Goal: Task Accomplishment & Management: Use online tool/utility

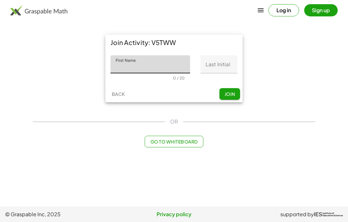
click at [173, 69] on input "First Name" at bounding box center [151, 64] width 80 height 18
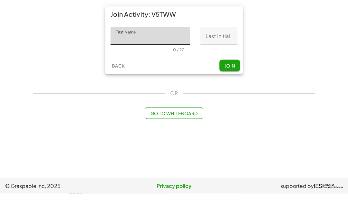
click at [289, 39] on div "Join Activity: V5TWW First Name First Name 0 / 20 Last Initial Last Initial 0 /…" at bounding box center [174, 68] width 290 height 75
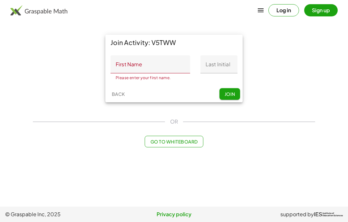
click at [231, 91] on span "Join" at bounding box center [229, 94] width 11 height 6
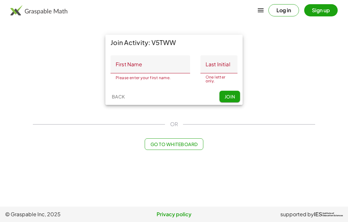
click at [219, 55] on input "Last Initial" at bounding box center [218, 64] width 37 height 18
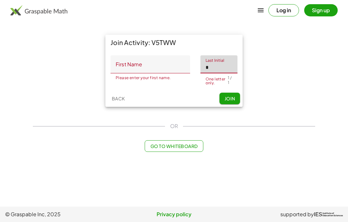
type input "*"
click at [128, 55] on input "First Name" at bounding box center [151, 64] width 80 height 18
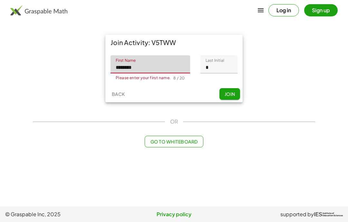
type input "********"
click at [228, 88] on button "Join" at bounding box center [229, 94] width 21 height 12
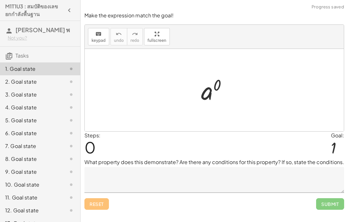
click at [268, 181] on textarea at bounding box center [214, 180] width 260 height 26
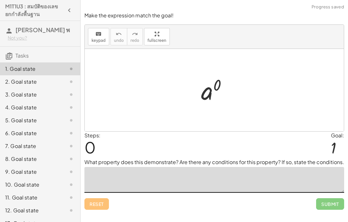
scroll to position [26, 0]
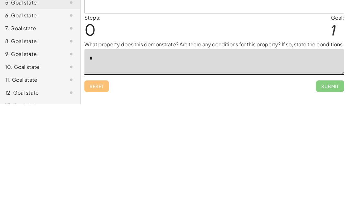
type textarea "*"
click at [332, 199] on span "Submit" at bounding box center [330, 205] width 28 height 12
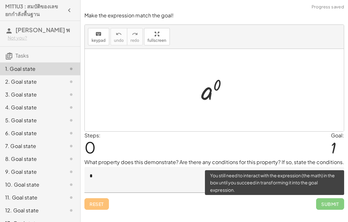
click at [327, 199] on span "Submit" at bounding box center [330, 205] width 28 height 12
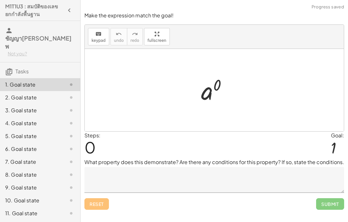
click at [207, 186] on textarea at bounding box center [214, 180] width 260 height 26
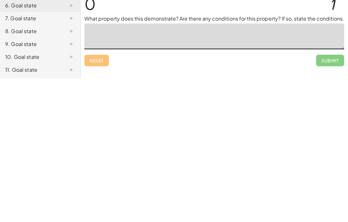
type textarea "*"
click at [329, 199] on span "Submit" at bounding box center [330, 205] width 28 height 12
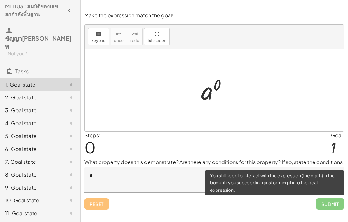
click at [151, 167] on textarea "*" at bounding box center [214, 180] width 260 height 26
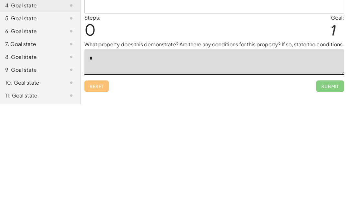
click at [161, 167] on textarea "*" at bounding box center [214, 180] width 260 height 26
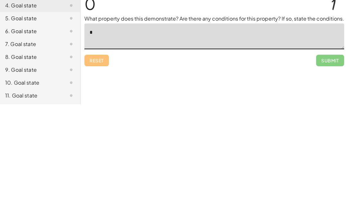
type textarea "*"
click at [326, 173] on span "Submit" at bounding box center [330, 179] width 28 height 12
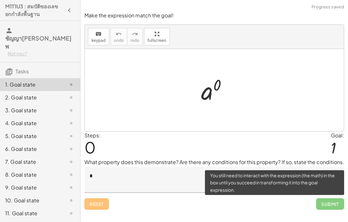
click at [326, 199] on span "Submit" at bounding box center [330, 205] width 28 height 12
click at [177, 167] on textarea "*" at bounding box center [214, 180] width 260 height 26
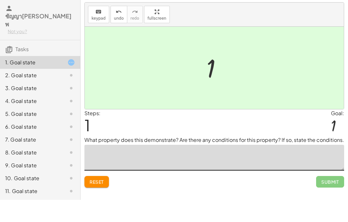
click at [50, 94] on div "2. Goal state" at bounding box center [31, 98] width 52 height 8
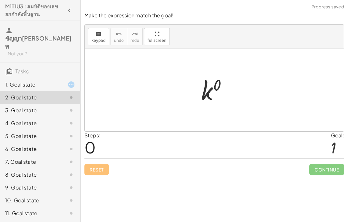
click at [49, 81] on div "1. Goal state" at bounding box center [31, 85] width 52 height 8
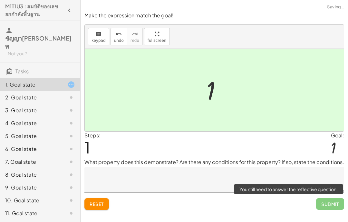
click at [334, 199] on span "Submit" at bounding box center [330, 205] width 28 height 12
click at [46, 94] on div "2. Goal state" at bounding box center [31, 98] width 52 height 8
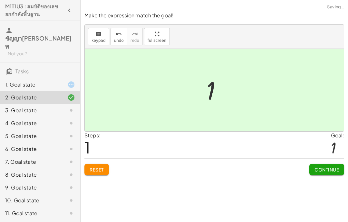
click at [328, 167] on span "Continue" at bounding box center [327, 170] width 24 height 6
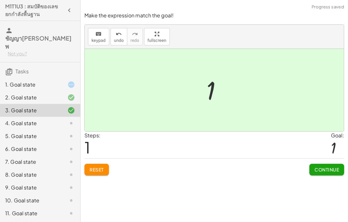
click at [331, 167] on span "Continue" at bounding box center [327, 170] width 24 height 6
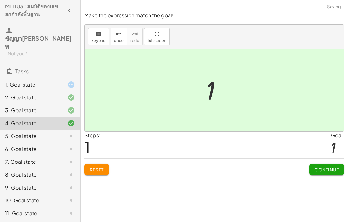
click at [331, 167] on span "Continue" at bounding box center [327, 170] width 24 height 6
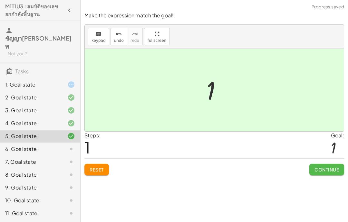
click at [323, 167] on span "Continue" at bounding box center [327, 170] width 24 height 6
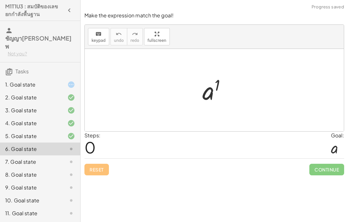
click at [249, 132] on div "Steps: 0 Goal: a" at bounding box center [214, 145] width 260 height 27
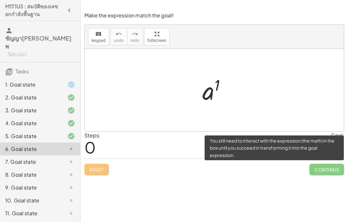
click at [321, 164] on span "Continue" at bounding box center [326, 170] width 35 height 12
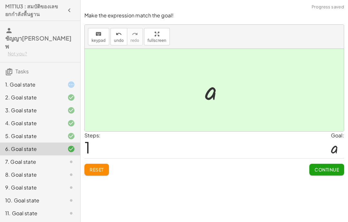
click at [325, 167] on span "Continue" at bounding box center [327, 170] width 24 height 6
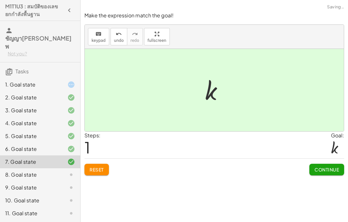
click at [329, 167] on span "Continue" at bounding box center [327, 170] width 24 height 6
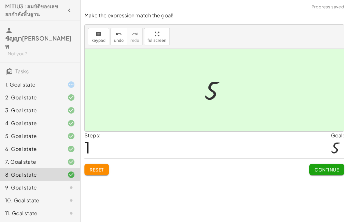
click at [328, 167] on span "Continue" at bounding box center [327, 170] width 24 height 6
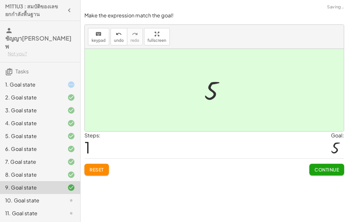
click at [327, 167] on span "Continue" at bounding box center [327, 170] width 24 height 6
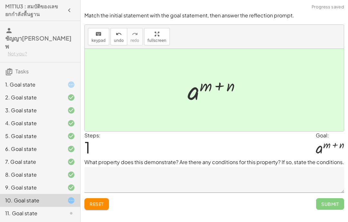
click at [328, 199] on span "Submit" at bounding box center [330, 205] width 28 height 12
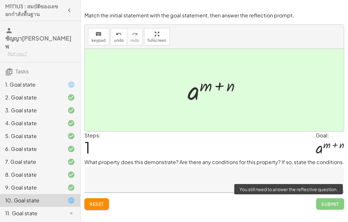
click at [331, 199] on span "Submit" at bounding box center [330, 205] width 28 height 12
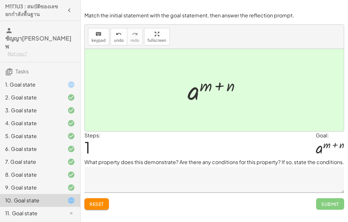
click at [296, 191] on div "Make the expression match the goal! keyboard keypad undo undo redo redo fullscr…" at bounding box center [215, 111] width 268 height 222
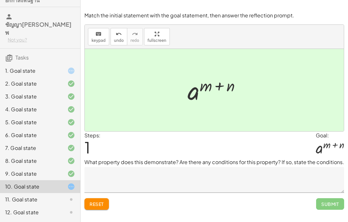
click at [330, 199] on span "Submit" at bounding box center [330, 205] width 28 height 12
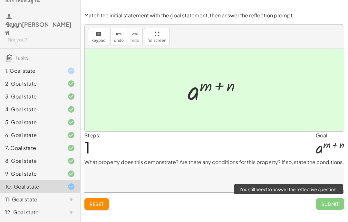
click at [50, 196] on div "11. Goal state" at bounding box center [31, 200] width 52 height 8
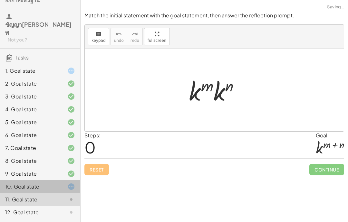
click at [60, 183] on div at bounding box center [66, 187] width 18 height 8
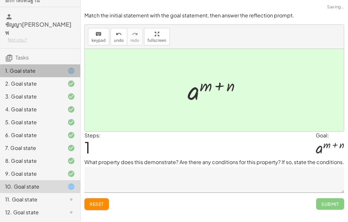
click at [61, 90] on div "1. Goal state" at bounding box center [40, 96] width 80 height 13
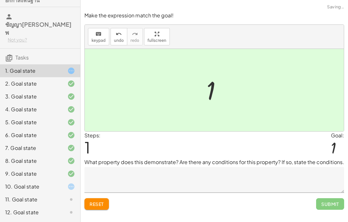
click at [333, 199] on span "Submit" at bounding box center [330, 205] width 28 height 12
click at [196, 66] on div at bounding box center [214, 90] width 259 height 83
click at [94, 132] on div "Steps: 1" at bounding box center [92, 145] width 16 height 27
click at [60, 206] on div "10. Goal state" at bounding box center [40, 212] width 80 height 13
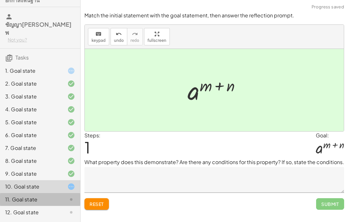
click at [59, 196] on div at bounding box center [66, 200] width 18 height 8
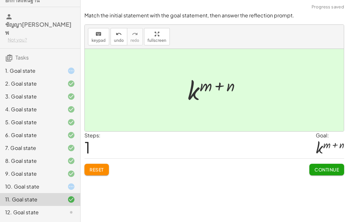
click at [332, 167] on span "Continue" at bounding box center [327, 170] width 24 height 6
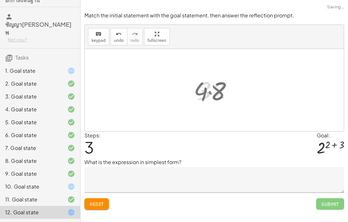
click at [190, 74] on div "· 2 2 · 2 3 · 4 · 2 3 · · 4 8 32 · 4 · 8" at bounding box center [214, 90] width 55 height 35
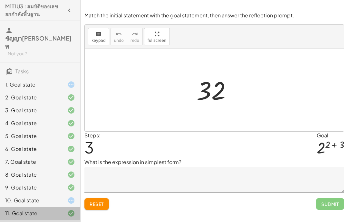
click at [57, 210] on div at bounding box center [66, 214] width 18 height 8
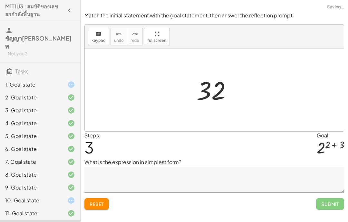
click at [102, 204] on span "Reset" at bounding box center [97, 204] width 14 height 6
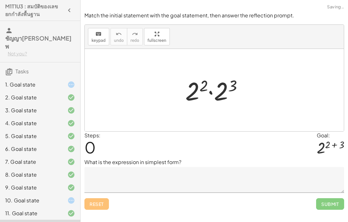
click at [100, 205] on div "Reset Submit" at bounding box center [214, 201] width 260 height 17
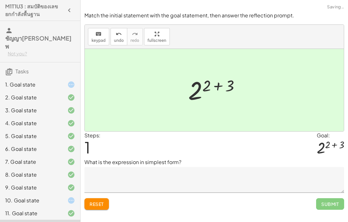
click at [332, 204] on span "Submit" at bounding box center [330, 205] width 28 height 12
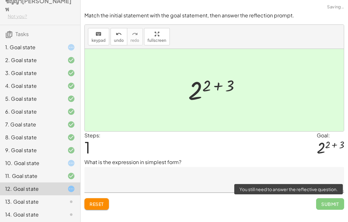
scroll to position [40, 0]
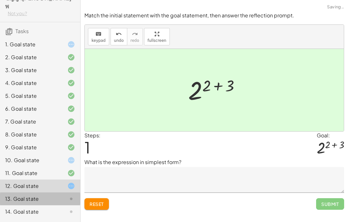
click at [63, 195] on div at bounding box center [66, 199] width 18 height 8
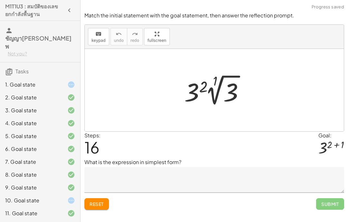
click at [95, 208] on button "Reset" at bounding box center [96, 205] width 24 height 12
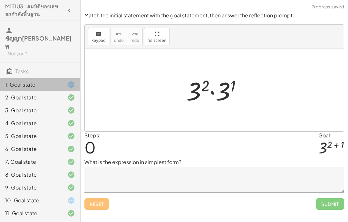
click at [63, 81] on div at bounding box center [66, 85] width 18 height 8
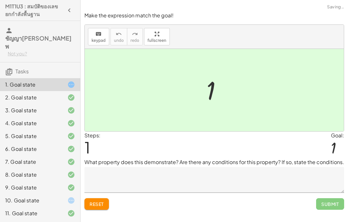
click at [98, 204] on span "Reset" at bounding box center [97, 204] width 14 height 6
click at [102, 206] on span "Reset" at bounding box center [97, 204] width 14 height 6
click at [330, 201] on span "Submit" at bounding box center [330, 205] width 28 height 12
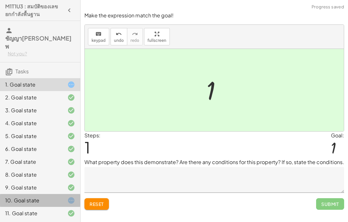
click at [73, 197] on icon at bounding box center [71, 201] width 8 height 8
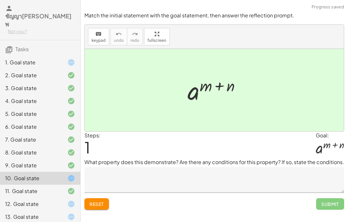
scroll to position [25, 0]
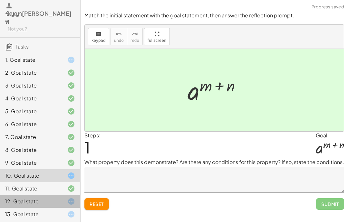
click at [67, 198] on div at bounding box center [66, 202] width 18 height 8
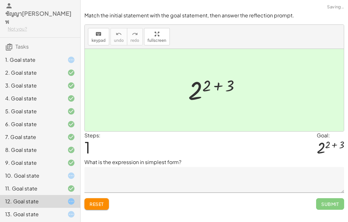
click at [104, 203] on span "Reset" at bounding box center [97, 204] width 14 height 6
click at [70, 211] on icon at bounding box center [71, 215] width 8 height 8
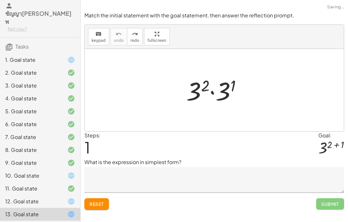
click at [55, 198] on div "12. Goal state" at bounding box center [31, 202] width 52 height 8
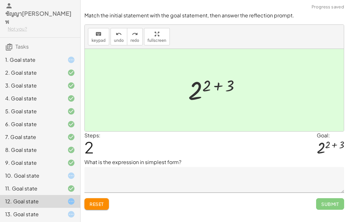
click at [99, 207] on span "Reset" at bounding box center [97, 204] width 14 height 6
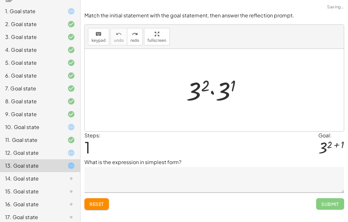
scroll to position [85, 0]
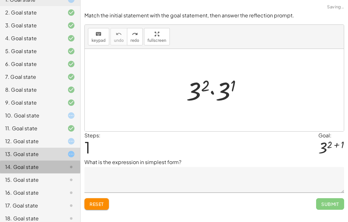
click at [67, 163] on icon at bounding box center [71, 167] width 8 height 8
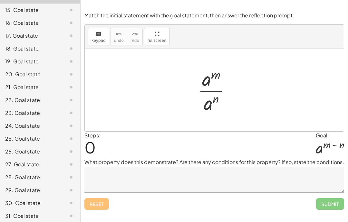
scroll to position [255, 0]
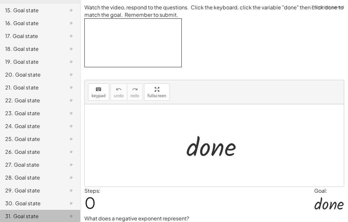
click at [66, 213] on div at bounding box center [66, 217] width 18 height 8
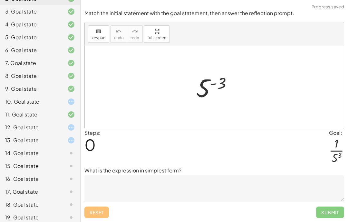
scroll to position [101, 0]
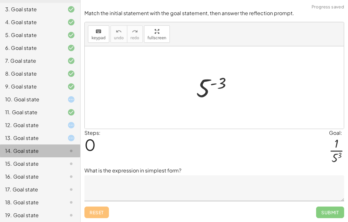
click at [67, 147] on div at bounding box center [66, 151] width 18 height 8
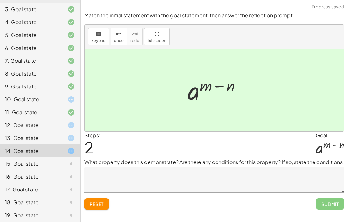
click at [66, 160] on div at bounding box center [66, 164] width 18 height 8
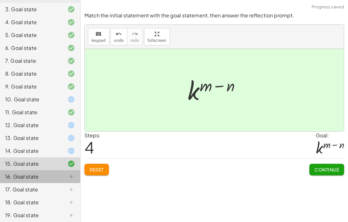
click at [54, 196] on div "16. Goal state" at bounding box center [40, 202] width 80 height 13
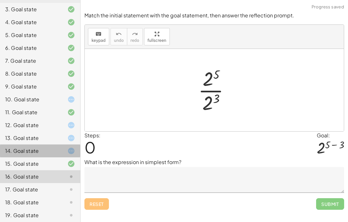
click at [64, 147] on div at bounding box center [66, 151] width 18 height 8
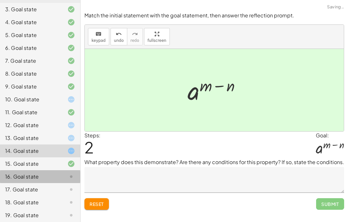
click at [58, 173] on div at bounding box center [66, 177] width 18 height 8
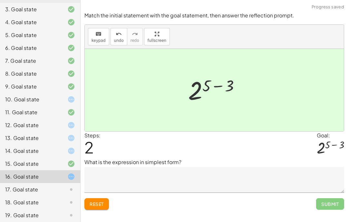
click at [64, 186] on div at bounding box center [66, 190] width 18 height 8
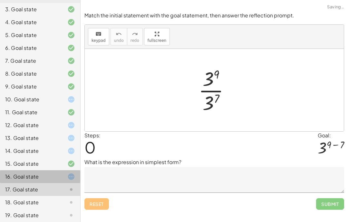
click at [69, 173] on icon at bounding box center [71, 177] width 8 height 8
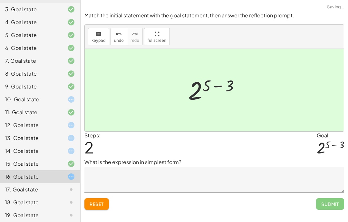
click at [99, 201] on span "Reset" at bounding box center [97, 204] width 14 height 6
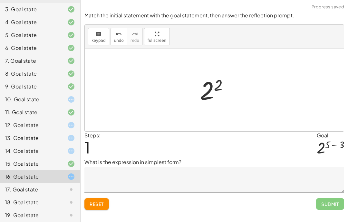
click at [104, 202] on span "Reset" at bounding box center [97, 204] width 14 height 6
click at [102, 205] on span "Reset" at bounding box center [97, 204] width 14 height 6
click at [101, 200] on button "Reset" at bounding box center [96, 205] width 24 height 12
click at [153, 177] on textarea at bounding box center [214, 180] width 260 height 26
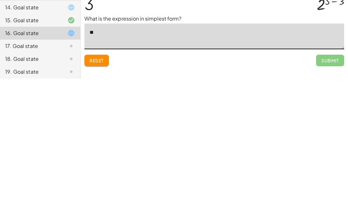
type textarea "*"
click at [250, 193] on div "Reset Submit" at bounding box center [214, 201] width 260 height 17
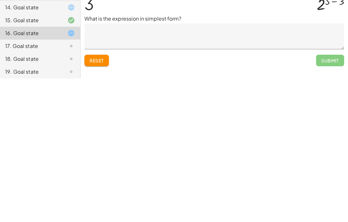
scroll to position [26, 0]
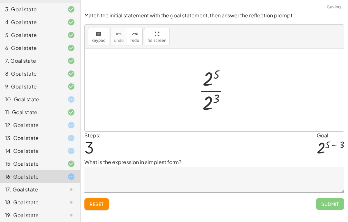
click at [143, 167] on textarea at bounding box center [214, 180] width 260 height 26
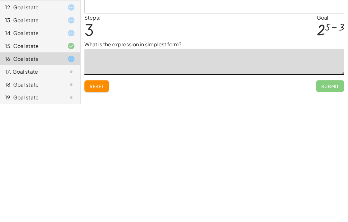
type textarea "*"
click at [261, 193] on div "Reset Submit" at bounding box center [214, 201] width 260 height 17
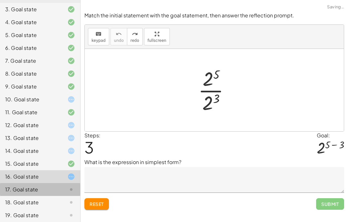
click at [56, 186] on div "17. Goal state" at bounding box center [31, 190] width 52 height 8
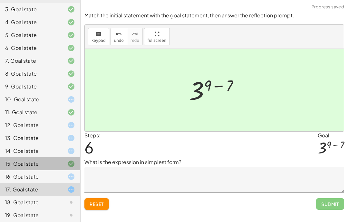
click at [53, 160] on div "15. Goal state" at bounding box center [31, 164] width 52 height 8
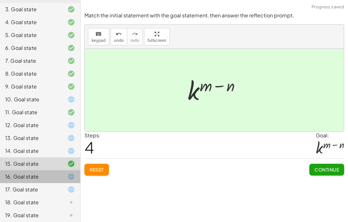
click at [48, 173] on div "16. Goal state" at bounding box center [31, 177] width 52 height 8
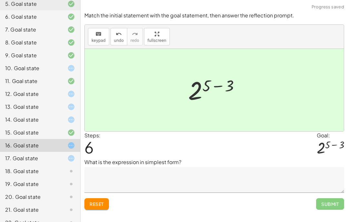
scroll to position [137, 0]
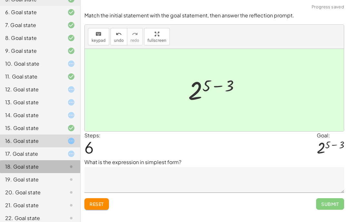
click at [64, 163] on div at bounding box center [66, 167] width 18 height 8
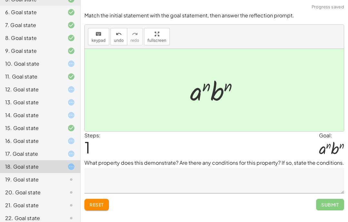
click at [327, 199] on span "Submit" at bounding box center [330, 205] width 28 height 12
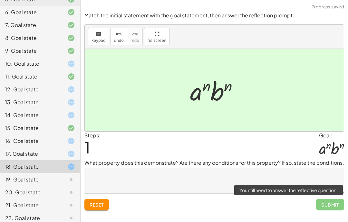
click at [332, 199] on span "Submit" at bounding box center [330, 205] width 28 height 12
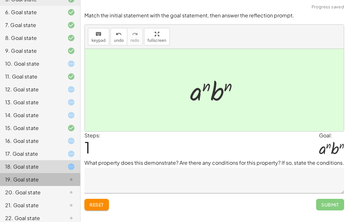
click at [59, 199] on div "19. Goal state" at bounding box center [40, 205] width 80 height 13
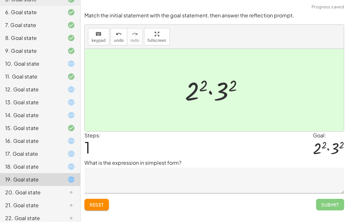
click at [63, 189] on div at bounding box center [66, 193] width 18 height 8
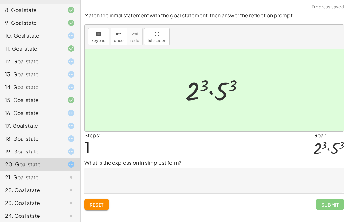
scroll to position [169, 0]
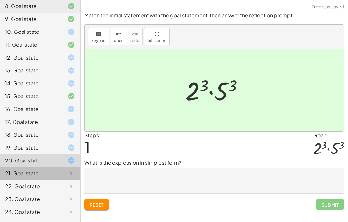
click at [54, 170] on div "21. Goal state" at bounding box center [31, 174] width 52 height 8
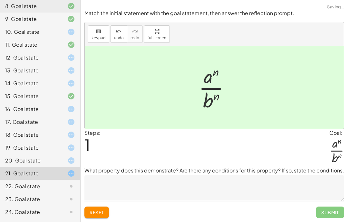
click at [52, 183] on div "22. Goal state" at bounding box center [31, 187] width 52 height 8
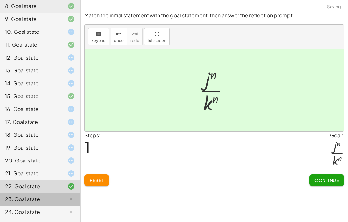
click at [62, 196] on div at bounding box center [66, 200] width 18 height 8
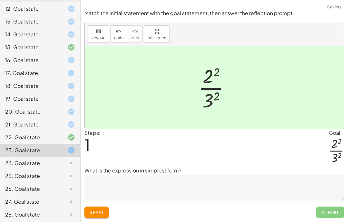
scroll to position [219, 0]
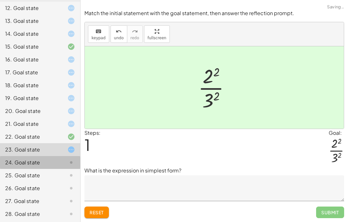
click at [68, 159] on icon at bounding box center [71, 163] width 8 height 8
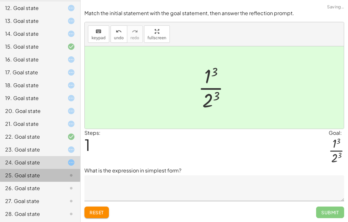
click at [61, 172] on div at bounding box center [66, 176] width 18 height 8
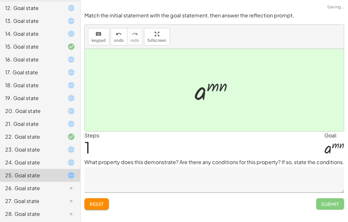
click at [65, 185] on div at bounding box center [66, 189] width 18 height 8
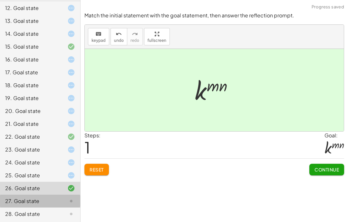
click at [64, 198] on div at bounding box center [66, 202] width 18 height 8
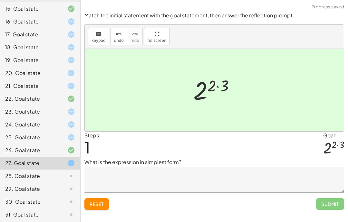
scroll to position [255, 0]
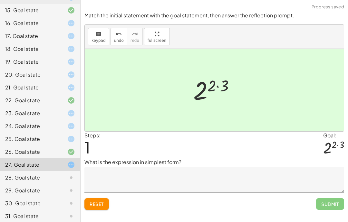
click at [63, 174] on div at bounding box center [66, 178] width 18 height 8
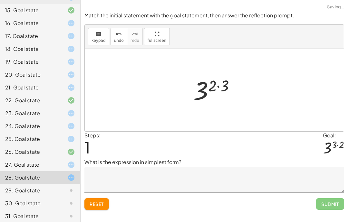
click at [62, 187] on div at bounding box center [66, 191] width 18 height 8
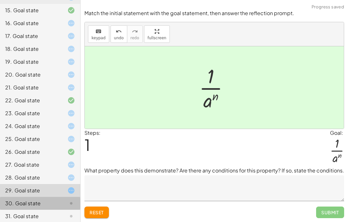
click at [65, 200] on div at bounding box center [66, 204] width 18 height 8
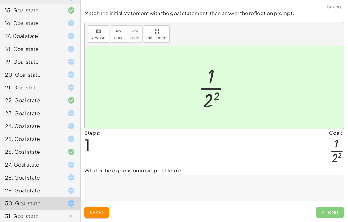
click at [57, 213] on div at bounding box center [66, 217] width 18 height 8
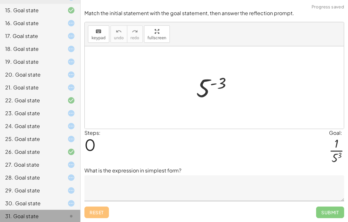
click at [70, 213] on icon at bounding box center [71, 217] width 8 height 8
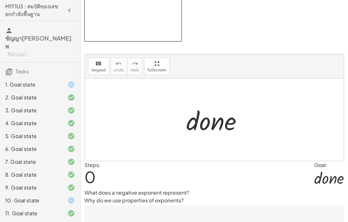
scroll to position [0, 0]
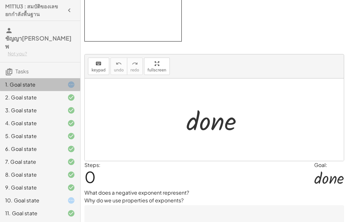
click at [59, 81] on div at bounding box center [66, 85] width 18 height 8
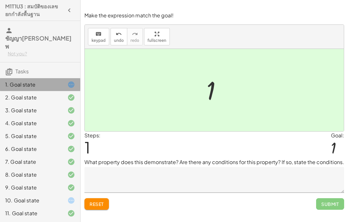
click at [40, 81] on div "1. Goal state" at bounding box center [31, 85] width 52 height 8
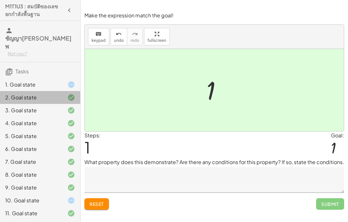
click at [31, 94] on div "2. Goal state" at bounding box center [31, 98] width 52 height 8
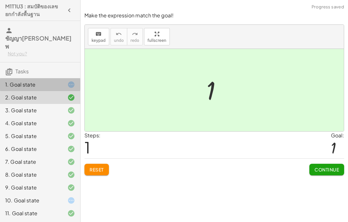
click at [64, 81] on div at bounding box center [66, 85] width 18 height 8
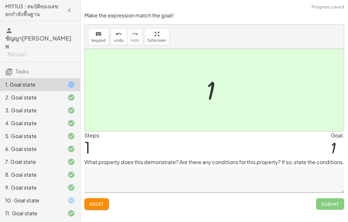
click at [162, 167] on textarea at bounding box center [214, 180] width 260 height 26
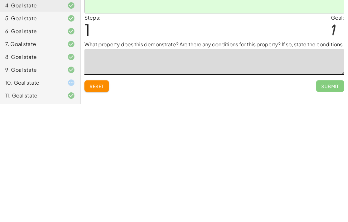
type textarea "*"
click at [335, 201] on span "Submit" at bounding box center [330, 204] width 18 height 6
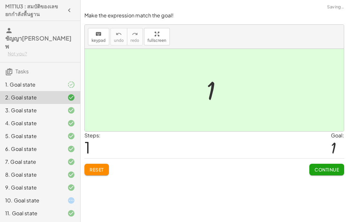
click at [332, 167] on span "Continue" at bounding box center [327, 170] width 24 height 6
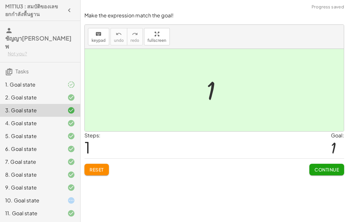
click at [331, 167] on span "Continue" at bounding box center [327, 170] width 24 height 6
click at [0, 0] on span "Continue" at bounding box center [0, 0] width 0 height 0
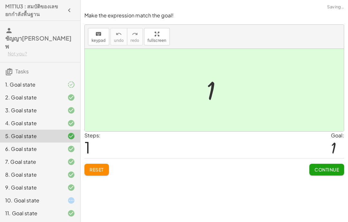
click at [330, 167] on span "Continue" at bounding box center [327, 170] width 24 height 6
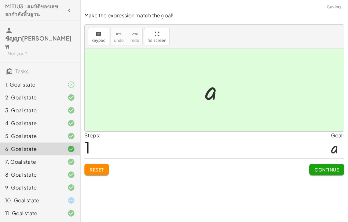
click at [330, 167] on span "Continue" at bounding box center [327, 170] width 24 height 6
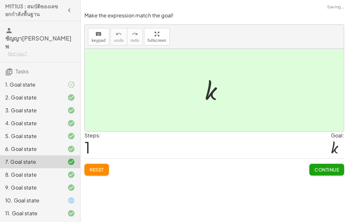
click at [326, 167] on span "Continue" at bounding box center [327, 170] width 24 height 6
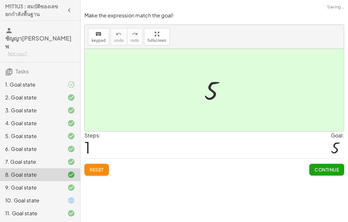
click at [326, 167] on span "Continue" at bounding box center [327, 170] width 24 height 6
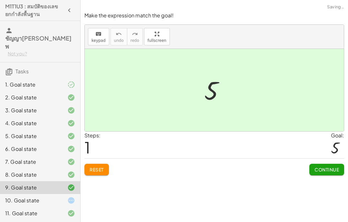
click at [322, 164] on button "Continue" at bounding box center [326, 170] width 35 height 12
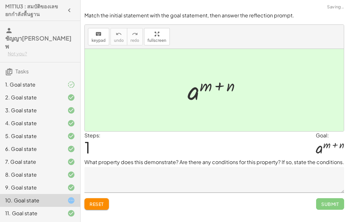
click at [274, 167] on textarea at bounding box center [214, 180] width 260 height 26
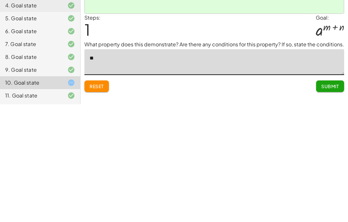
type textarea "*"
click at [265, 193] on div "Reset Submit" at bounding box center [214, 201] width 260 height 17
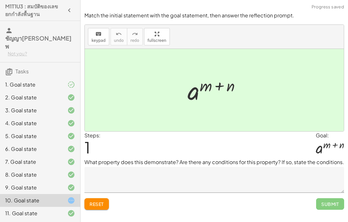
click at [118, 167] on textarea at bounding box center [214, 180] width 260 height 26
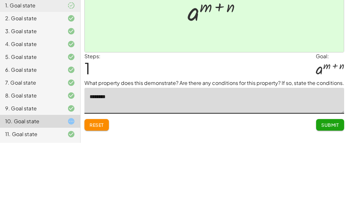
type textarea "*********"
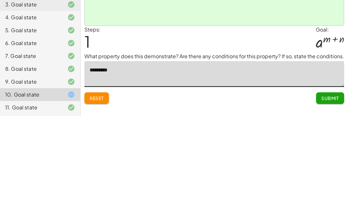
click at [331, 199] on button "Submit" at bounding box center [330, 205] width 28 height 12
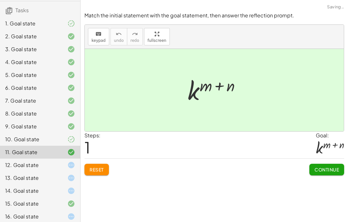
scroll to position [69, 0]
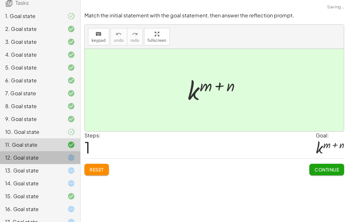
click at [61, 177] on div "12. Goal state" at bounding box center [40, 183] width 80 height 13
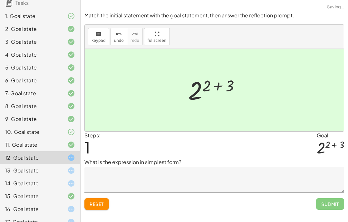
click at [127, 167] on textarea at bounding box center [214, 180] width 260 height 26
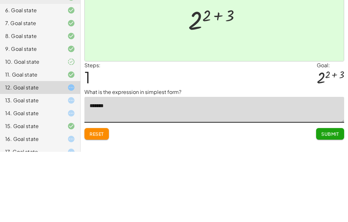
type textarea "*******"
click at [265, 132] on div "Steps: 1 Goal: 2 ( + 2 + 3 )" at bounding box center [214, 145] width 260 height 27
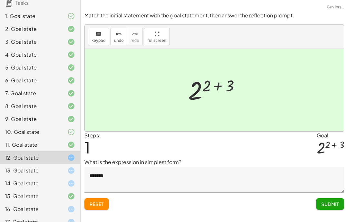
click at [329, 199] on button "Submit" at bounding box center [330, 205] width 28 height 12
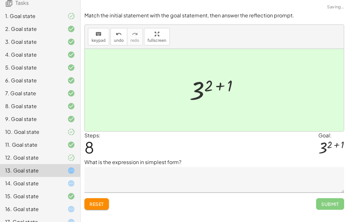
click at [149, 167] on textarea at bounding box center [214, 180] width 260 height 26
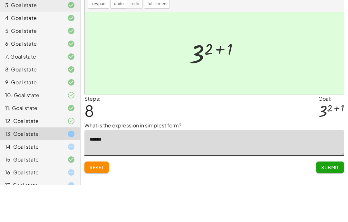
type textarea "*******"
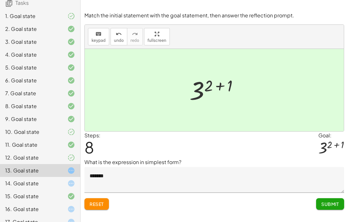
click at [325, 199] on button "Submit" at bounding box center [330, 205] width 28 height 12
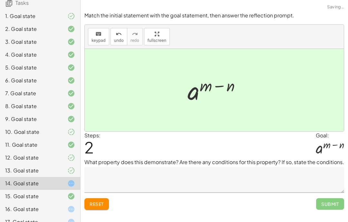
click at [303, 167] on textarea at bounding box center [214, 180] width 260 height 26
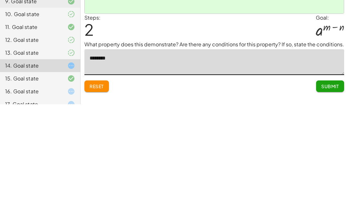
type textarea "*********"
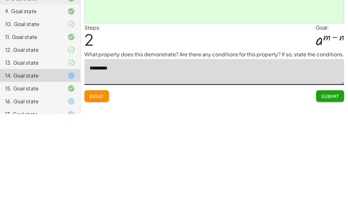
click at [329, 199] on button "Submit" at bounding box center [330, 205] width 28 height 12
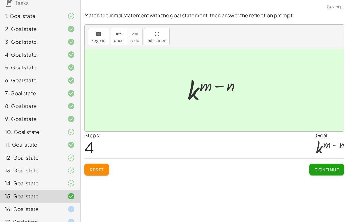
click at [321, 164] on button "Continue" at bounding box center [326, 170] width 35 height 12
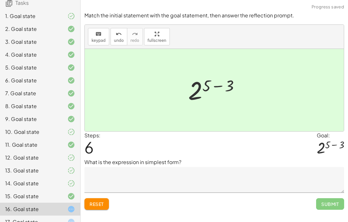
click at [271, 159] on p "What is the expression in simplest form?" at bounding box center [214, 163] width 260 height 8
click at [260, 167] on textarea at bounding box center [214, 180] width 260 height 26
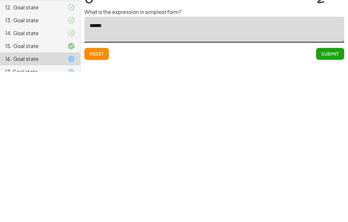
type textarea "*******"
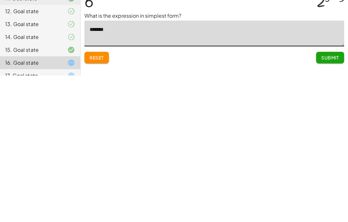
click at [317, 199] on button "Submit" at bounding box center [330, 205] width 28 height 12
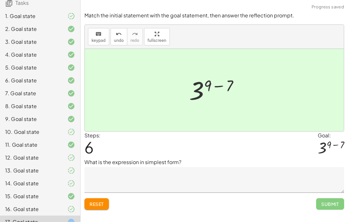
click at [307, 159] on p "What is the expression in simplest form?" at bounding box center [214, 163] width 260 height 8
click at [134, 167] on textarea at bounding box center [214, 180] width 260 height 26
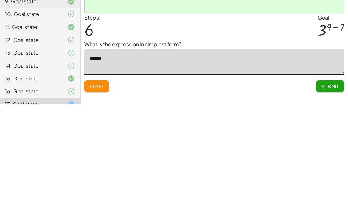
type textarea "*******"
click at [325, 201] on span "Submit" at bounding box center [330, 204] width 18 height 6
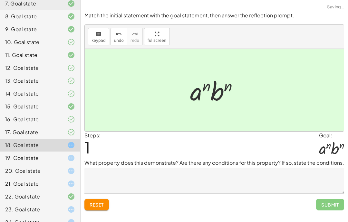
scroll to position [166, 0]
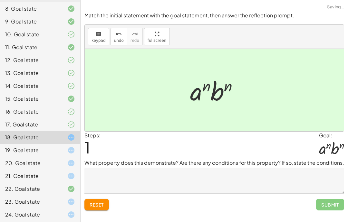
click at [169, 168] on textarea at bounding box center [214, 181] width 260 height 26
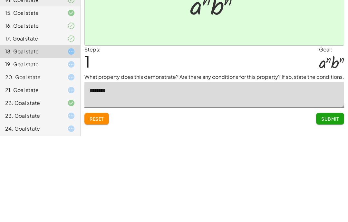
type textarea "********"
click at [248, 132] on div "Steps: 1 Goal: · a n · b n" at bounding box center [214, 146] width 260 height 28
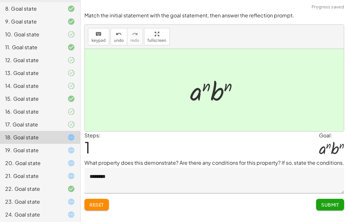
click at [59, 147] on div at bounding box center [66, 151] width 18 height 8
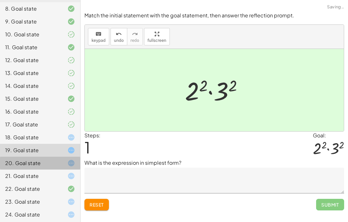
click at [71, 160] on icon at bounding box center [71, 164] width 8 height 8
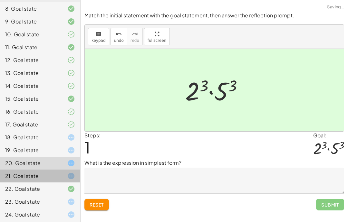
click at [68, 172] on icon at bounding box center [71, 176] width 8 height 8
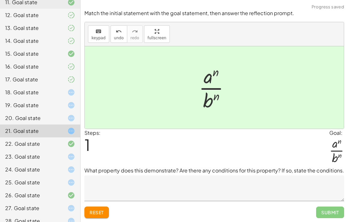
scroll to position [212, 0]
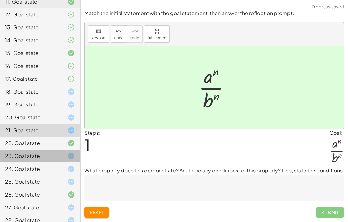
click at [66, 152] on div at bounding box center [66, 156] width 18 height 8
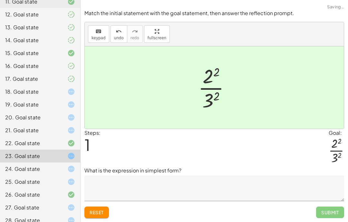
click at [57, 165] on div at bounding box center [66, 169] width 18 height 8
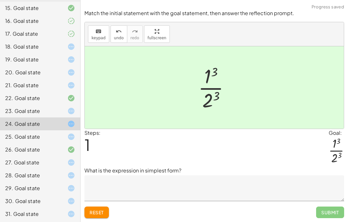
scroll to position [255, 0]
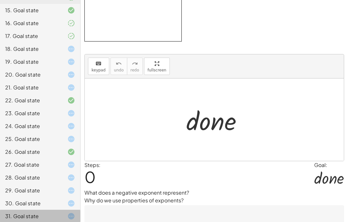
click at [46, 213] on div "31. Goal state" at bounding box center [31, 217] width 52 height 8
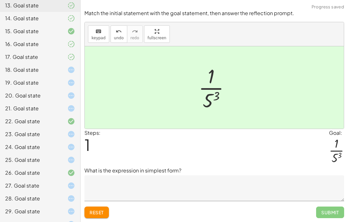
scroll to position [233, 0]
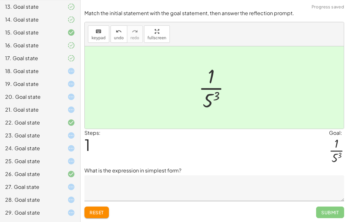
click at [62, 91] on div "18. Goal state" at bounding box center [40, 97] width 80 height 13
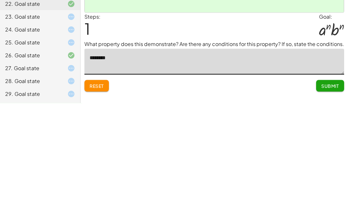
click at [269, 194] on div "Reset Submit" at bounding box center [214, 202] width 260 height 17
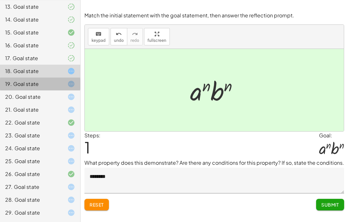
click at [69, 103] on div "19. Goal state" at bounding box center [40, 109] width 80 height 13
